Goal: Find contact information: Find contact information

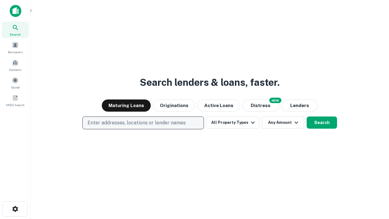
click at [143, 123] on p "Enter addresses, locations or lender names" at bounding box center [137, 122] width 98 height 7
type input "**********"
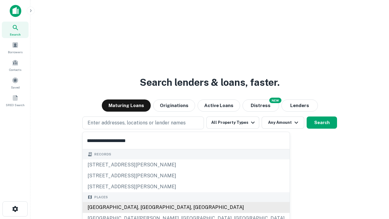
click at [145, 207] on div "[GEOGRAPHIC_DATA], [GEOGRAPHIC_DATA], [GEOGRAPHIC_DATA]" at bounding box center [186, 207] width 207 height 11
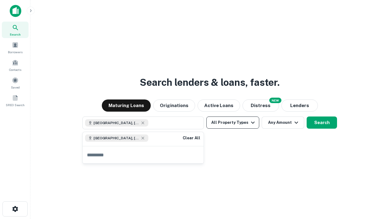
click at [233, 123] on button "All Property Types" at bounding box center [233, 122] width 53 height 12
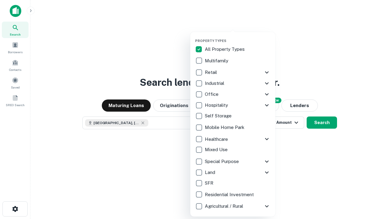
click at [238, 37] on button "button" at bounding box center [237, 37] width 85 height 0
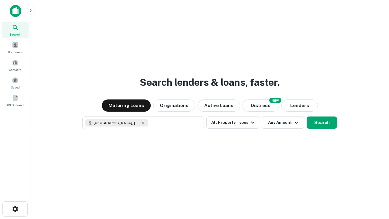
scroll to position [10, 0]
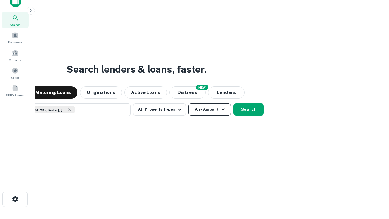
click at [189, 103] on button "Any Amount" at bounding box center [210, 109] width 43 height 12
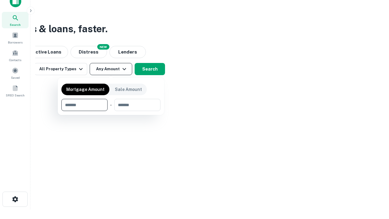
type input "*******"
click at [111, 111] on button "button" at bounding box center [110, 111] width 99 height 0
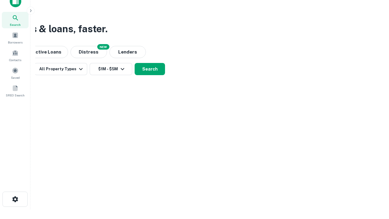
scroll to position [3, 112]
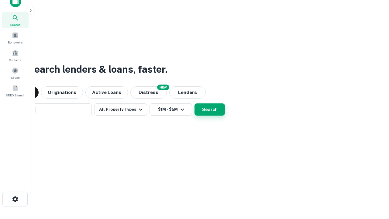
click at [195, 103] on button "Search" at bounding box center [210, 109] width 30 height 12
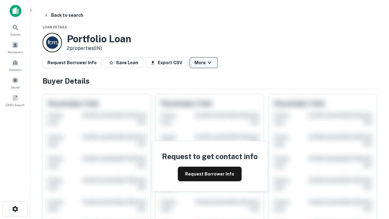
click at [204, 63] on button "More" at bounding box center [204, 62] width 28 height 11
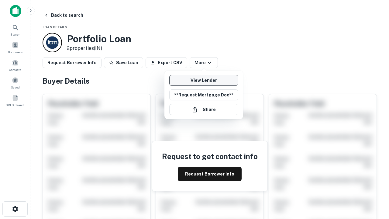
click at [204, 80] on link "View Lender" at bounding box center [203, 80] width 69 height 11
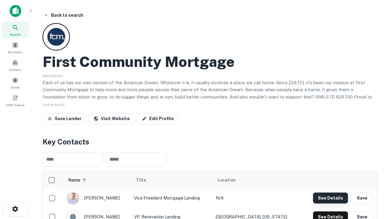
click at [331, 198] on button "See Details" at bounding box center [330, 198] width 35 height 11
click at [15, 209] on icon "button" at bounding box center [15, 208] width 7 height 7
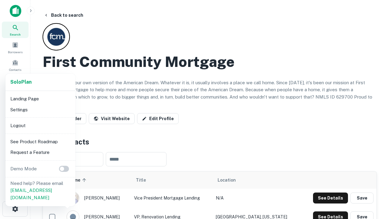
click at [40, 125] on li "Logout" at bounding box center [40, 125] width 65 height 11
